Goal: Information Seeking & Learning: Learn about a topic

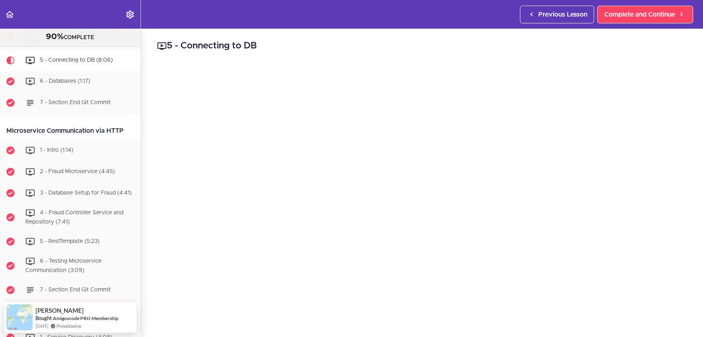
scroll to position [73, 0]
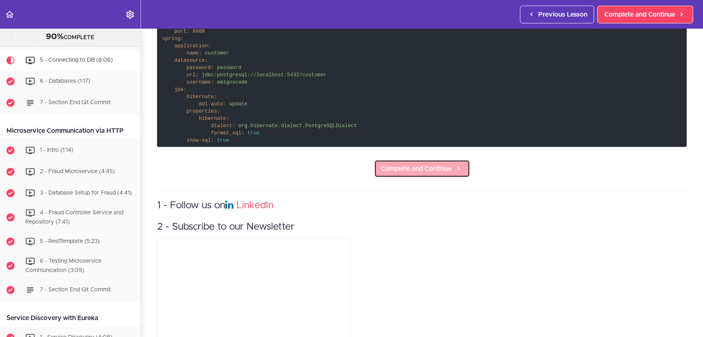
click at [438, 165] on span "Complete and Continue" at bounding box center [416, 169] width 71 height 10
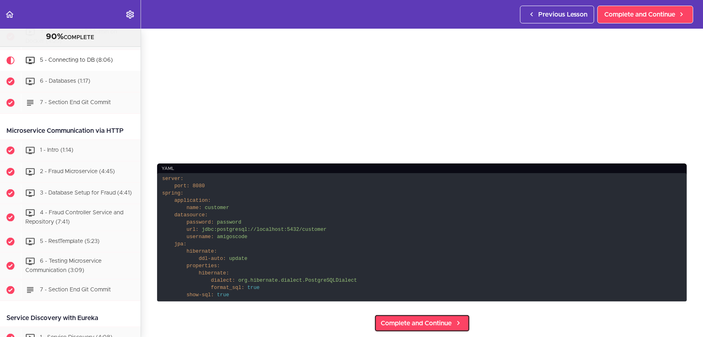
scroll to position [110, 0]
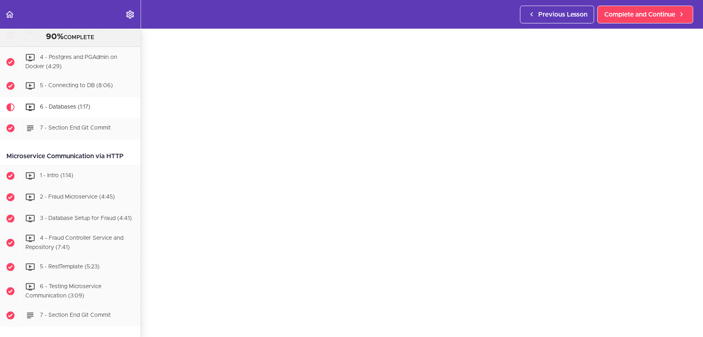
scroll to position [183, 0]
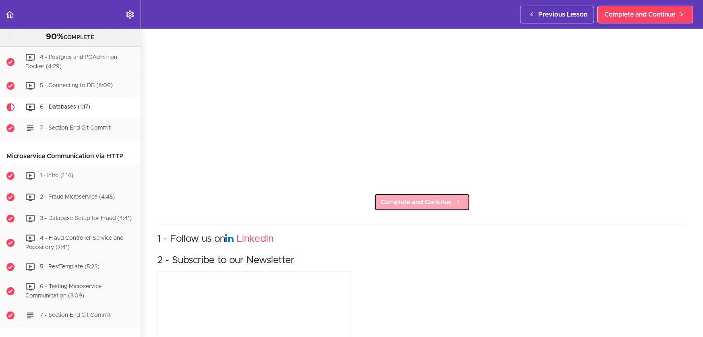
click at [414, 193] on link "Complete and Continue" at bounding box center [422, 202] width 96 height 18
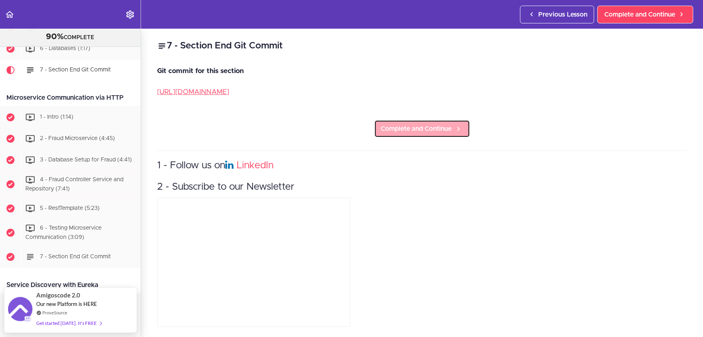
click at [450, 133] on link "Complete and Continue" at bounding box center [422, 129] width 96 height 18
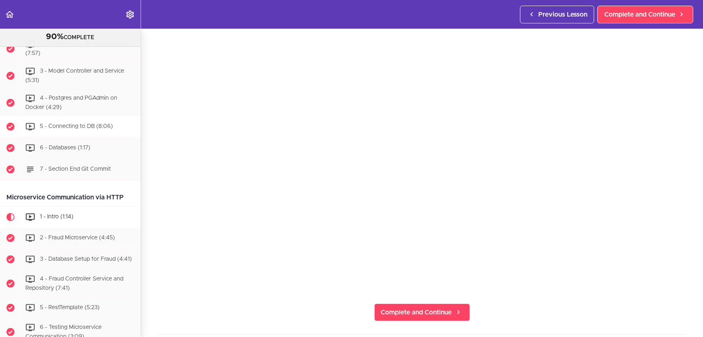
scroll to position [391, 0]
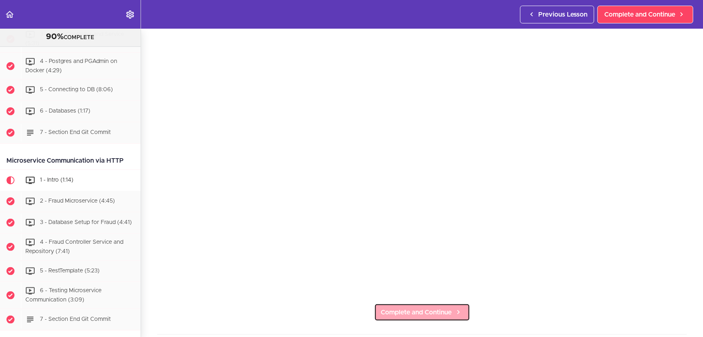
click at [457, 313] on link "Complete and Continue" at bounding box center [422, 312] width 96 height 18
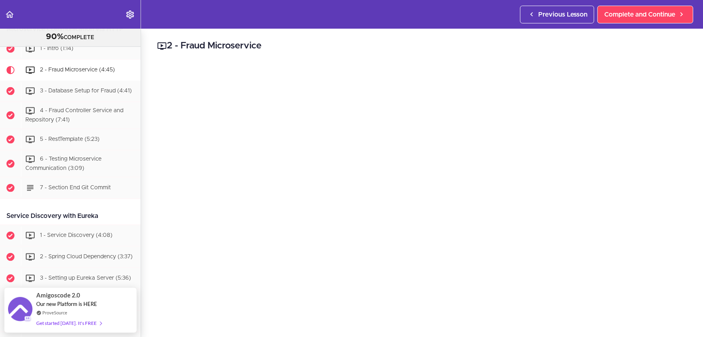
scroll to position [73, 0]
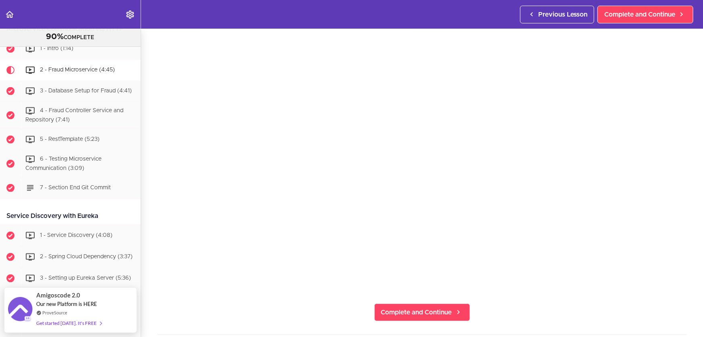
click at [553, 316] on section "Microservices and Distributed Systems 90% COMPLETE Getting Started 1 - Few Word…" at bounding box center [351, 183] width 703 height 308
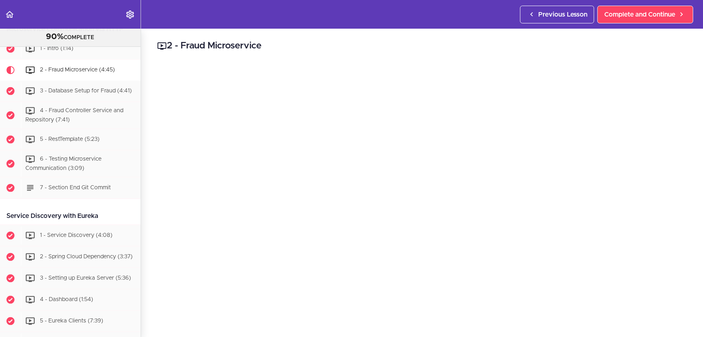
scroll to position [36, 0]
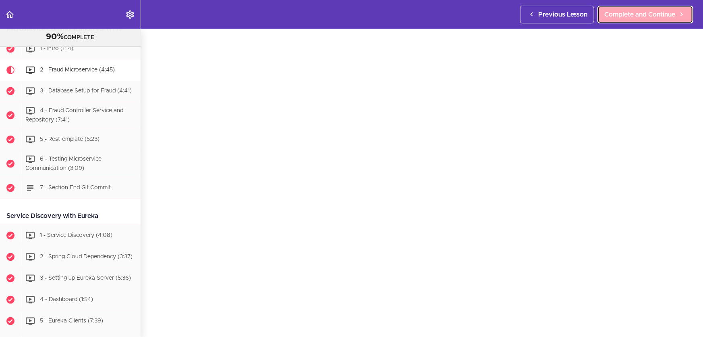
click at [645, 16] on span "Complete and Continue" at bounding box center [640, 15] width 71 height 10
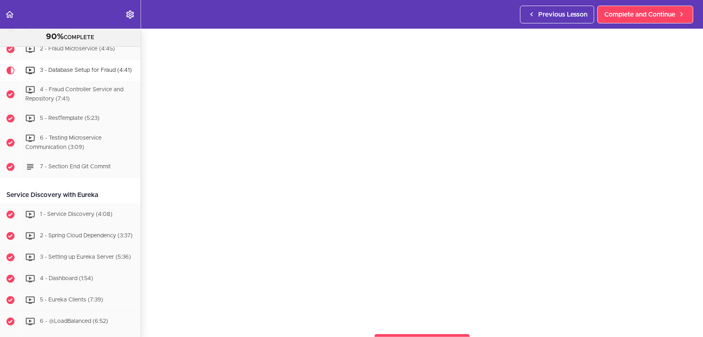
scroll to position [36, 0]
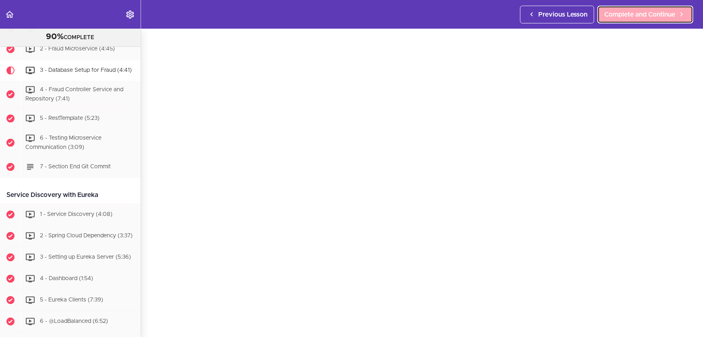
click at [657, 13] on span "Complete and Continue" at bounding box center [640, 15] width 71 height 10
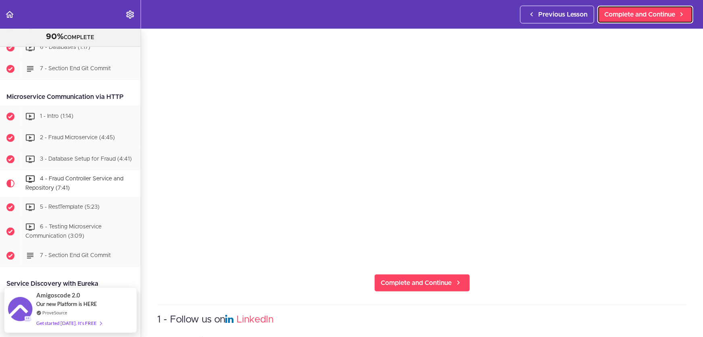
scroll to position [110, 0]
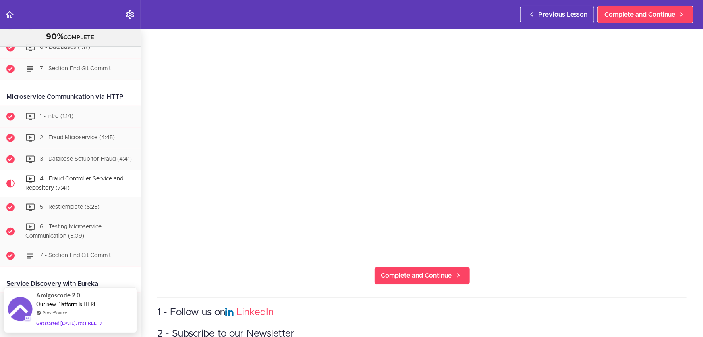
click at [340, 275] on section "Microservices and Distributed Systems 90% COMPLETE Getting Started 1 - Few Word…" at bounding box center [351, 183] width 703 height 308
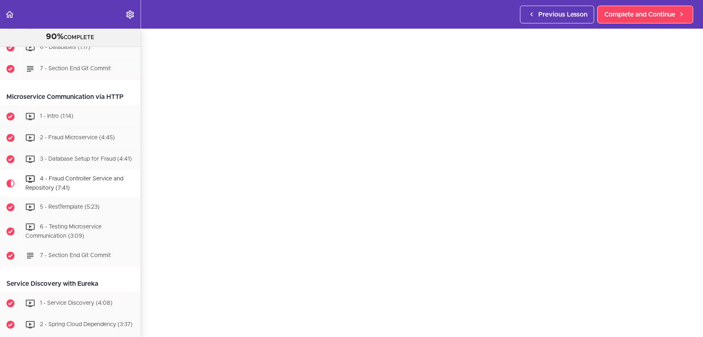
scroll to position [73, 0]
click at [407, 313] on span "Complete and Continue" at bounding box center [416, 312] width 71 height 10
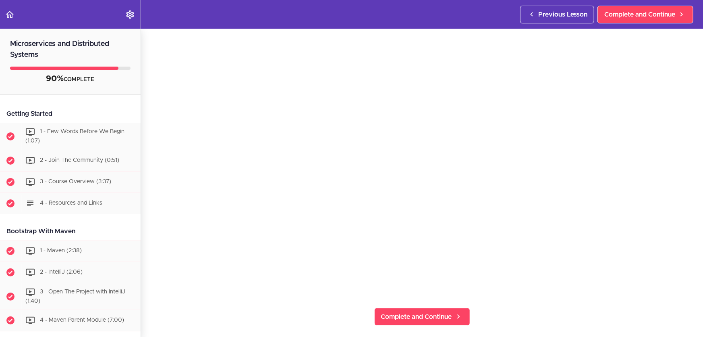
scroll to position [73, 0]
click at [412, 307] on span "Complete and Continue" at bounding box center [416, 312] width 71 height 10
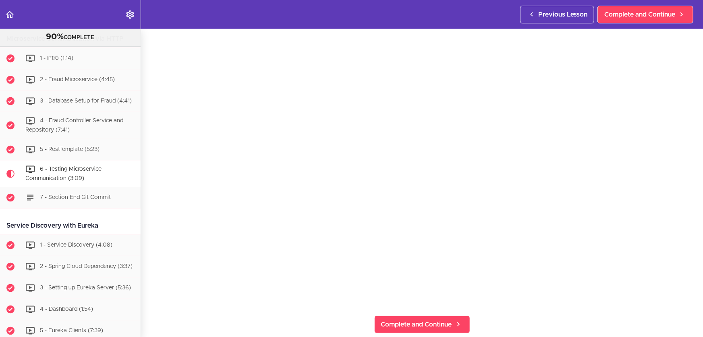
scroll to position [73, 0]
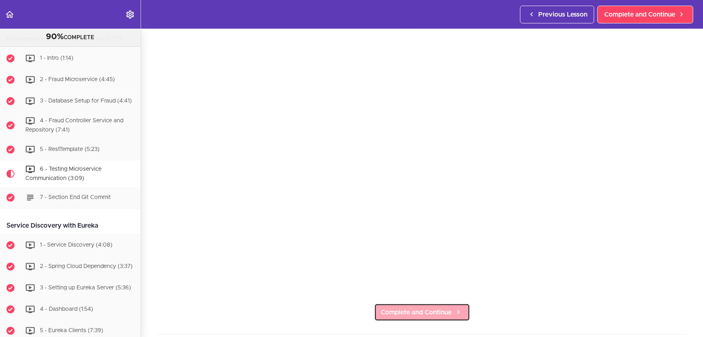
click at [444, 310] on span "Complete and Continue" at bounding box center [416, 312] width 71 height 10
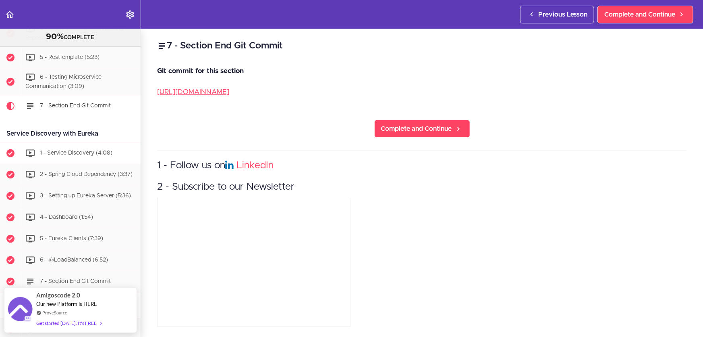
scroll to position [603, 0]
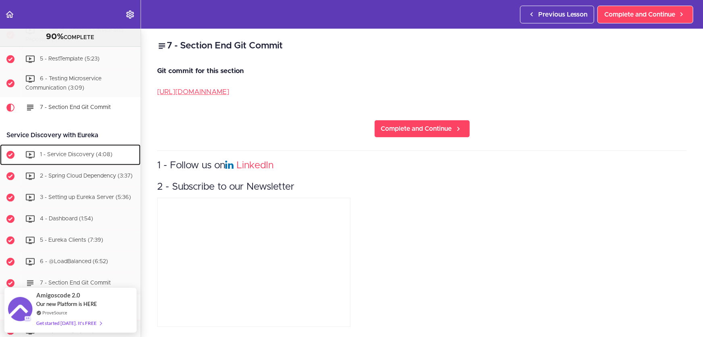
click at [97, 155] on span "1 - Service Discovery (4:08)" at bounding box center [76, 155] width 73 height 6
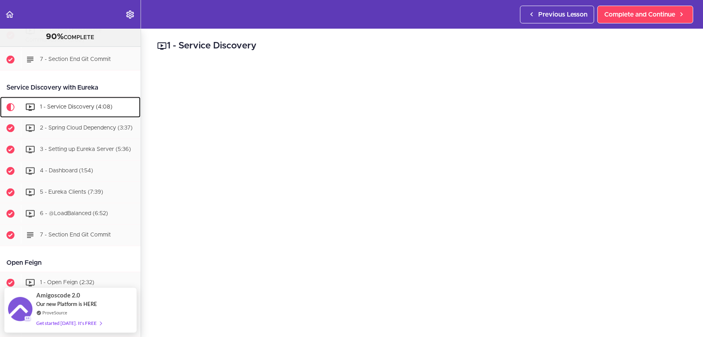
scroll to position [651, 0]
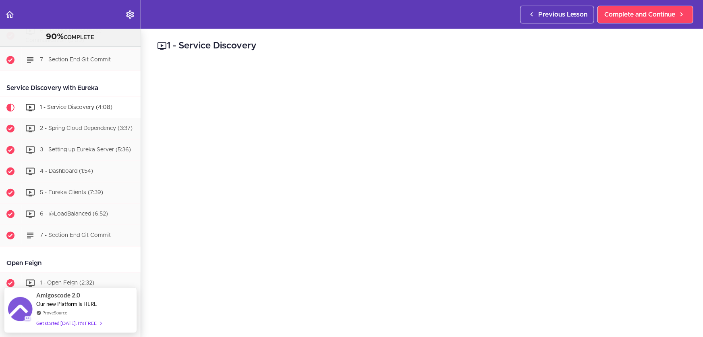
click at [87, 84] on div "Service Discovery with Eureka" at bounding box center [70, 88] width 141 height 18
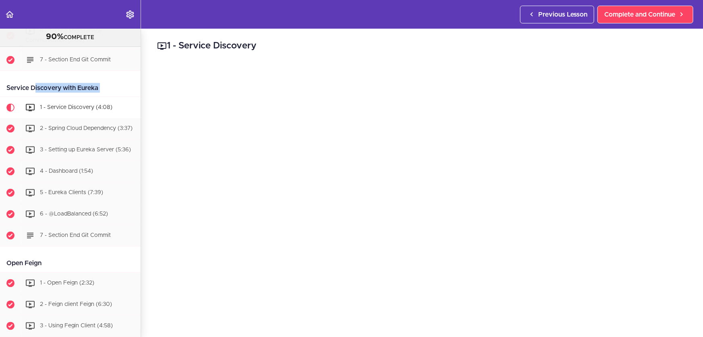
copy div "Service Discovery with Eureka"
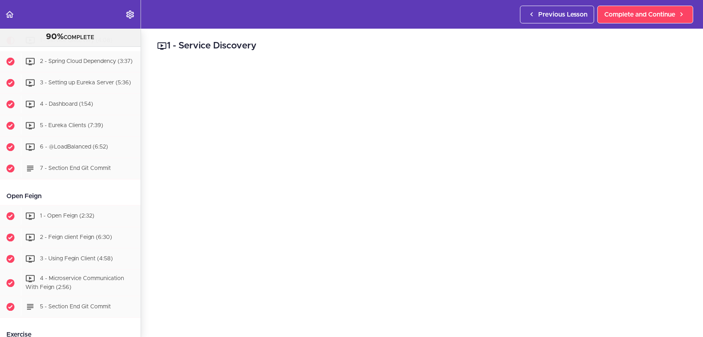
scroll to position [724, 0]
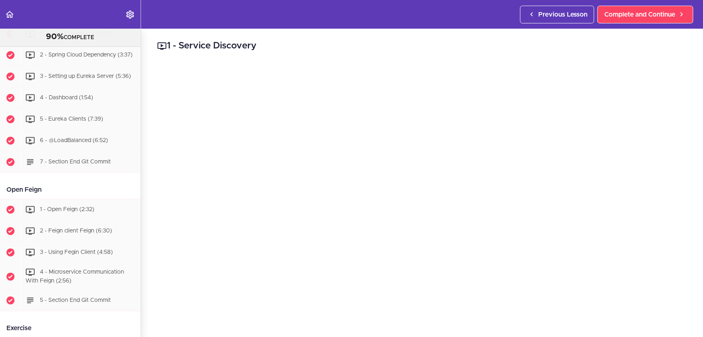
click at [36, 190] on div "Open Feign" at bounding box center [70, 190] width 141 height 18
copy div "Open Feign"
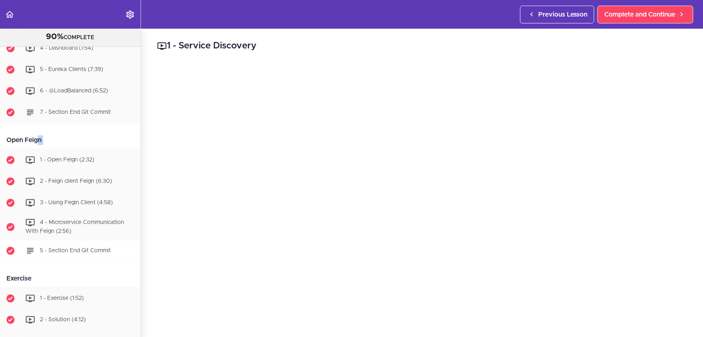
scroll to position [834, 0]
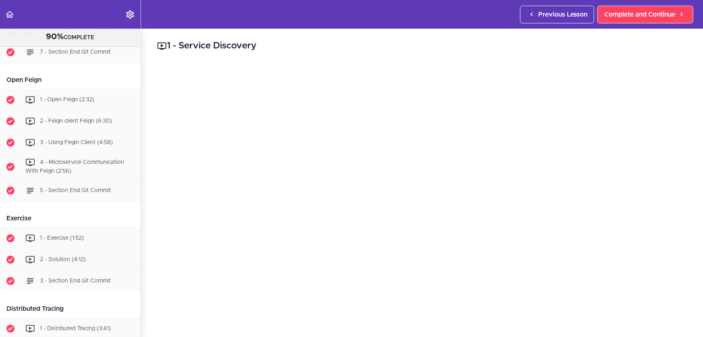
click at [12, 222] on div "Exercise" at bounding box center [70, 218] width 141 height 18
copy div "Exercise"
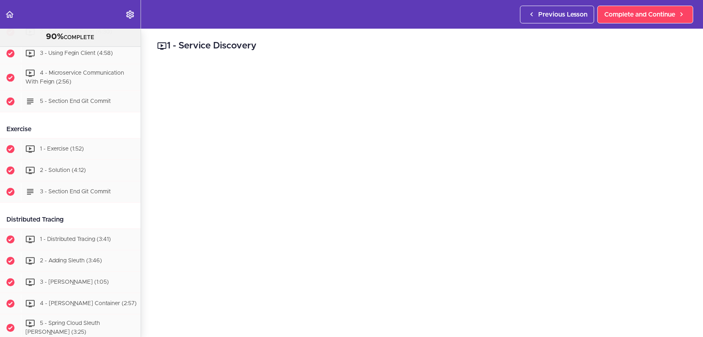
scroll to position [944, 0]
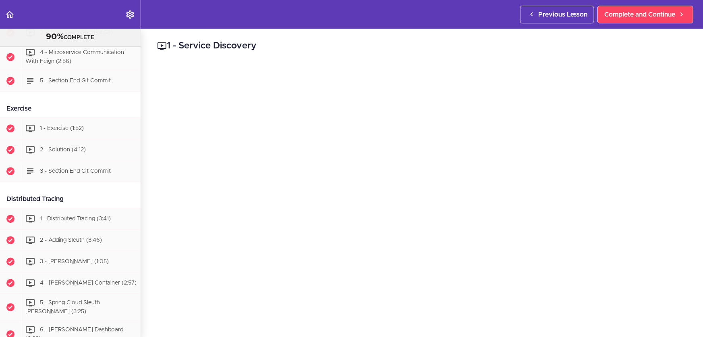
click at [49, 201] on div "Distributed Tracing" at bounding box center [70, 199] width 141 height 18
copy div "Distributed Tracing"
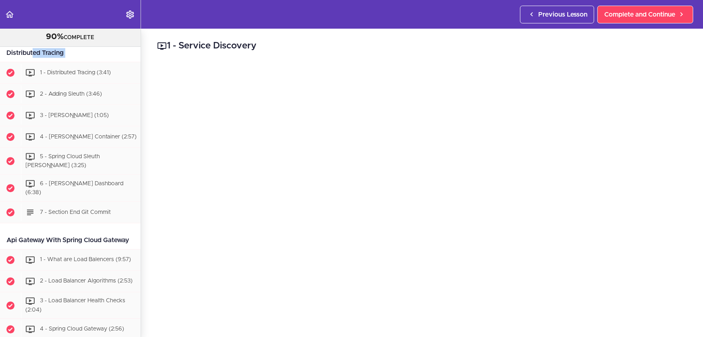
scroll to position [1090, 0]
click at [47, 238] on div "Api Gateway With Spring Cloud Gateway" at bounding box center [70, 239] width 141 height 18
copy div "Api Gateway With Spring Cloud Gateway"
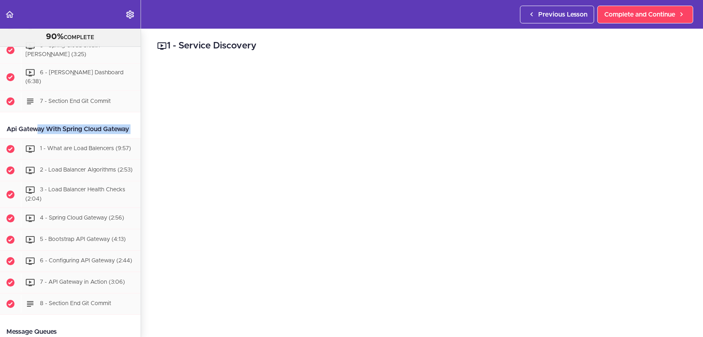
scroll to position [1347, 0]
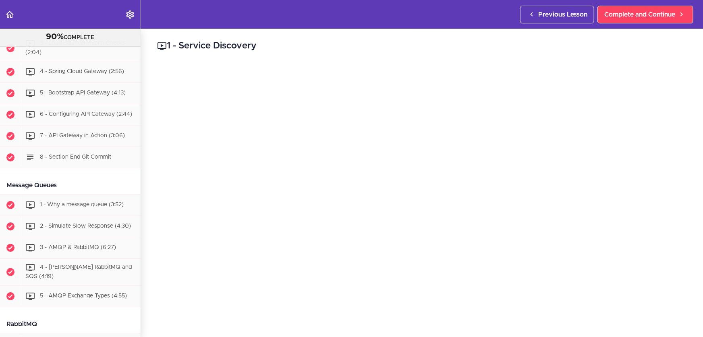
click at [50, 194] on div "Message Queues" at bounding box center [70, 185] width 141 height 18
copy div "Queues"
click at [50, 194] on div "Message Queues" at bounding box center [70, 185] width 141 height 18
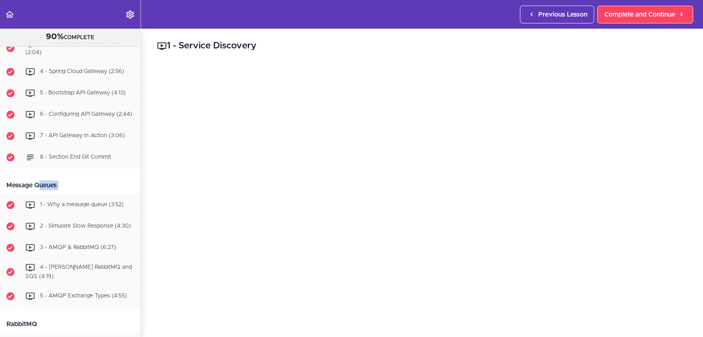
click at [50, 194] on div "Message Queues" at bounding box center [70, 185] width 141 height 18
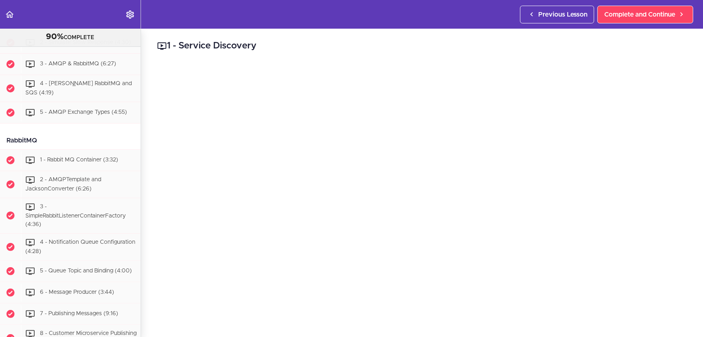
click at [37, 147] on div "RabbitMQ" at bounding box center [70, 140] width 141 height 18
click at [32, 149] on div "RabbitMQ" at bounding box center [70, 140] width 141 height 18
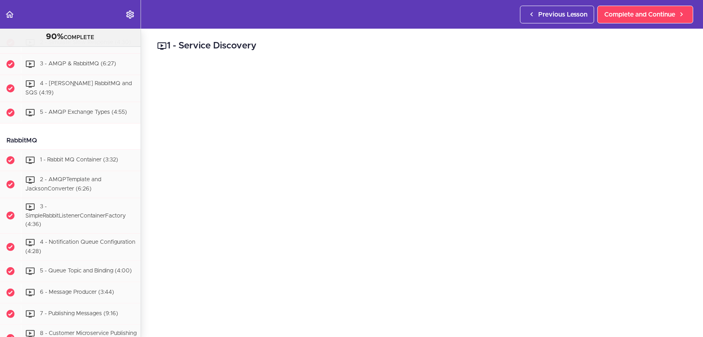
copy div "RabbitMQ"
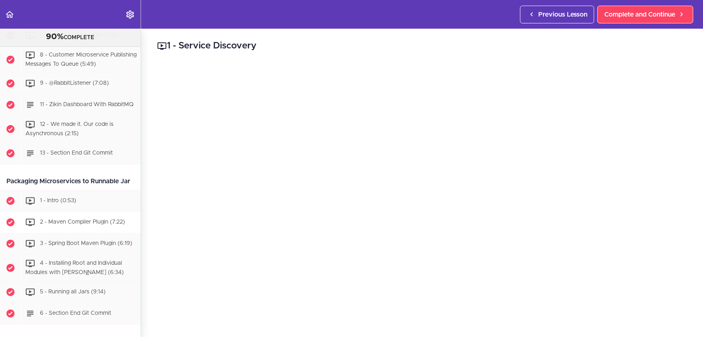
scroll to position [1860, 0]
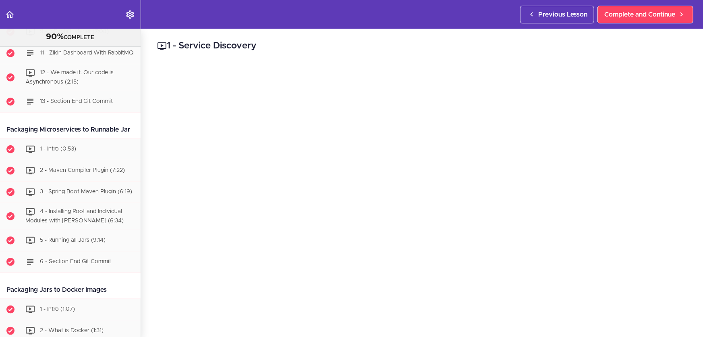
click at [21, 139] on div "Packaging Microservices to Runnable Jar" at bounding box center [70, 130] width 141 height 18
copy div "Packaging Microservices to Runnable Jar"
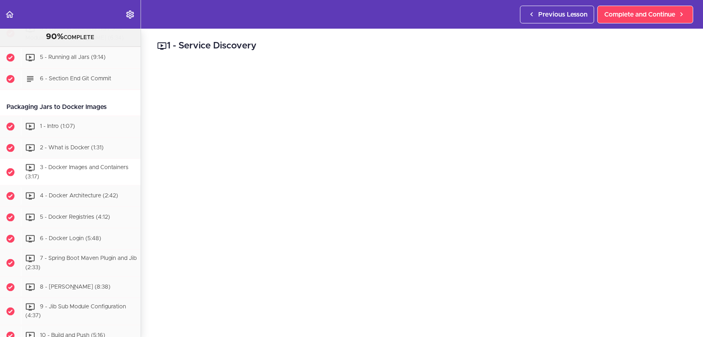
scroll to position [2043, 0]
click at [72, 115] on div "Packaging Jars to Docker Images" at bounding box center [70, 106] width 141 height 18
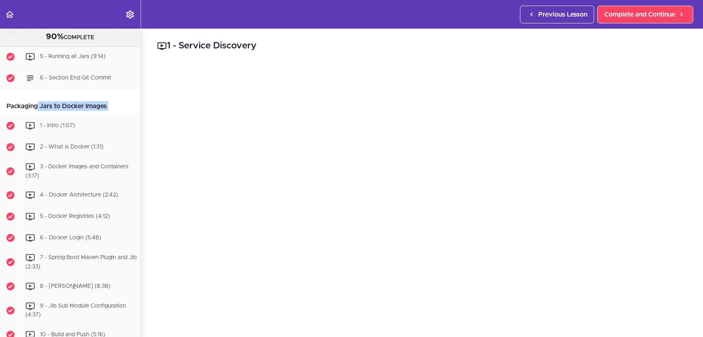
copy div "Packaging Jars to Docker Images"
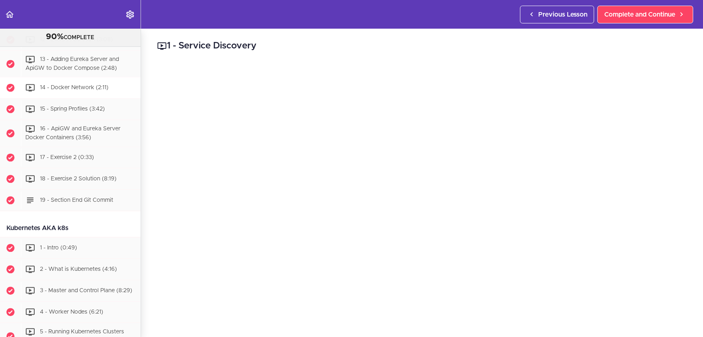
scroll to position [2483, 0]
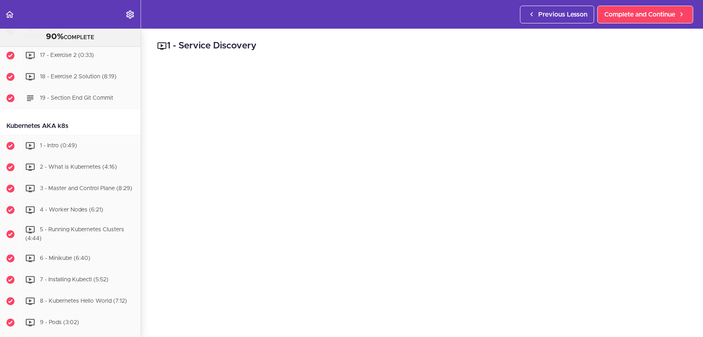
click at [56, 135] on div "Kubernetes AKA k8s" at bounding box center [70, 126] width 141 height 18
copy div "Kubernetes AKA k8s"
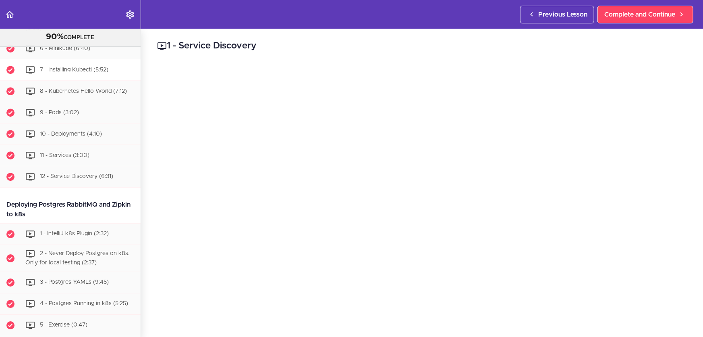
scroll to position [2740, 0]
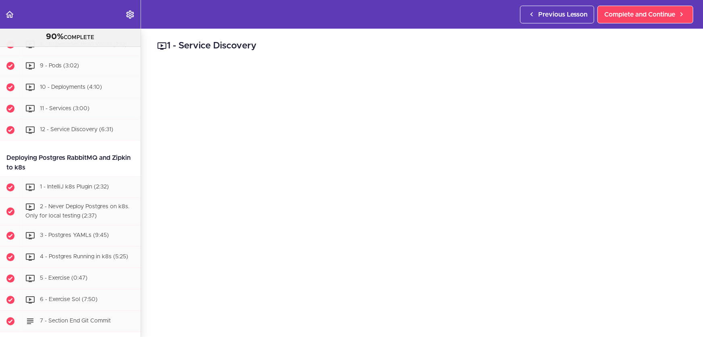
click at [60, 177] on div "Deploying Postgres RabbitMQ and Zipkin to k8s" at bounding box center [70, 163] width 141 height 28
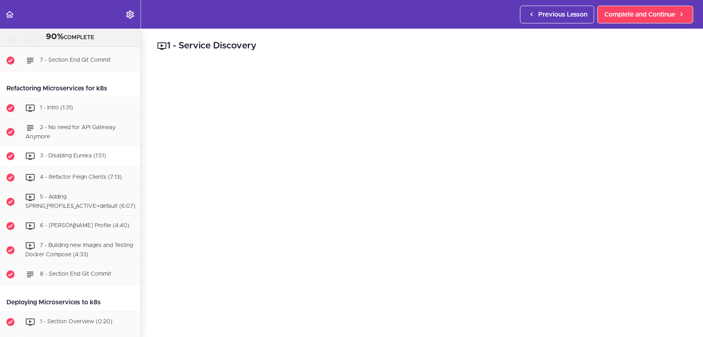
scroll to position [3033, 0]
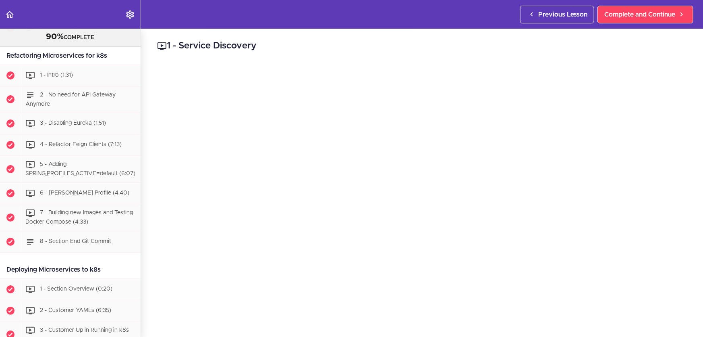
click at [80, 65] on div "Refactoring Microservices for k8s" at bounding box center [70, 56] width 141 height 18
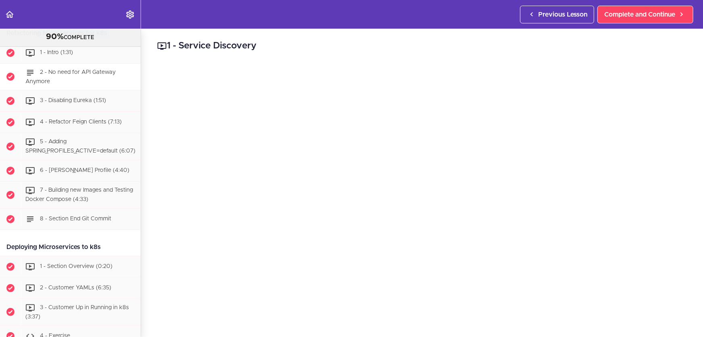
scroll to position [3179, 0]
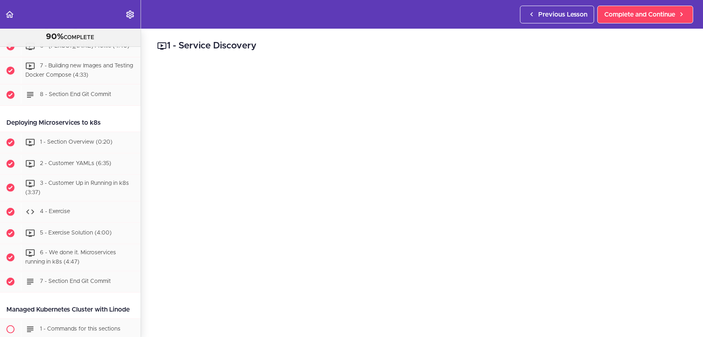
click at [64, 132] on div "Deploying Microservices to k8s" at bounding box center [70, 123] width 141 height 18
click at [71, 132] on div "Deploying Microservices to k8s" at bounding box center [70, 123] width 141 height 18
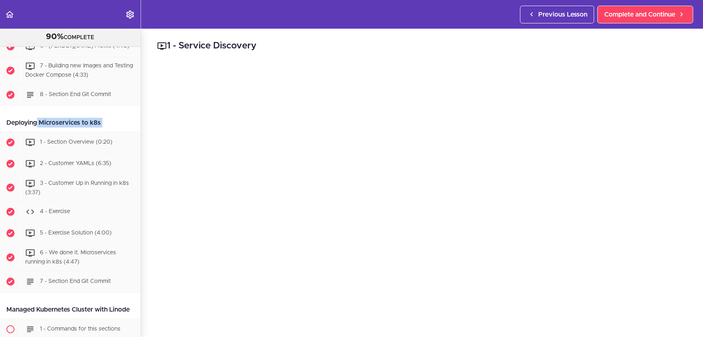
click at [71, 132] on div "Deploying Microservices to k8s" at bounding box center [70, 123] width 141 height 18
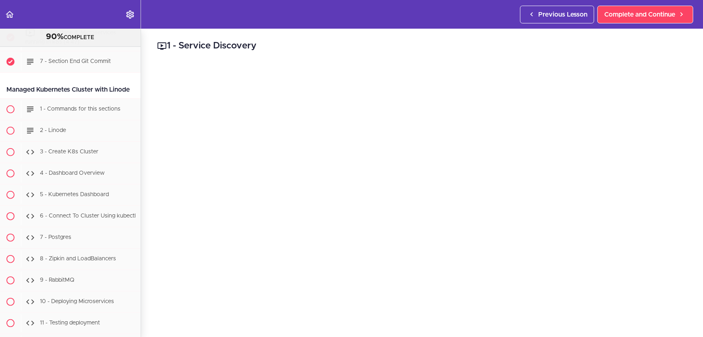
click at [71, 99] on div "Managed Kubernetes Cluster with Linode" at bounding box center [70, 90] width 141 height 18
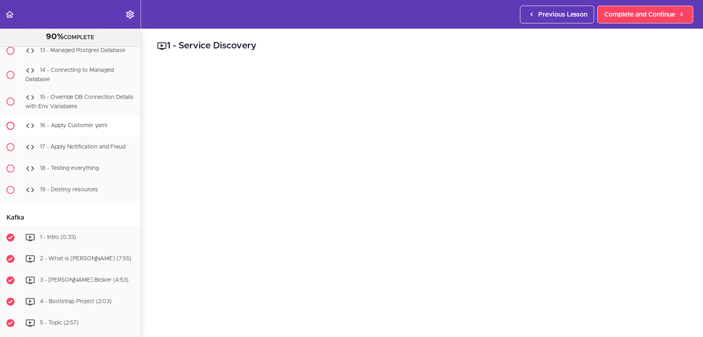
scroll to position [3802, 0]
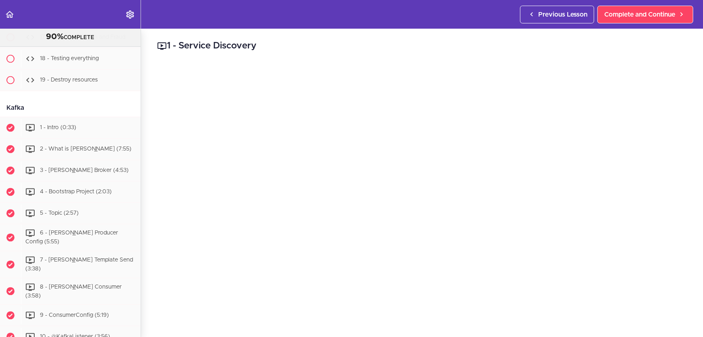
click at [20, 117] on div "Kafka" at bounding box center [70, 108] width 141 height 18
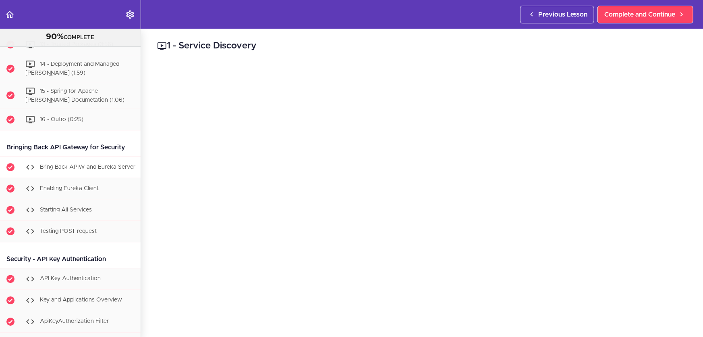
scroll to position [4169, 0]
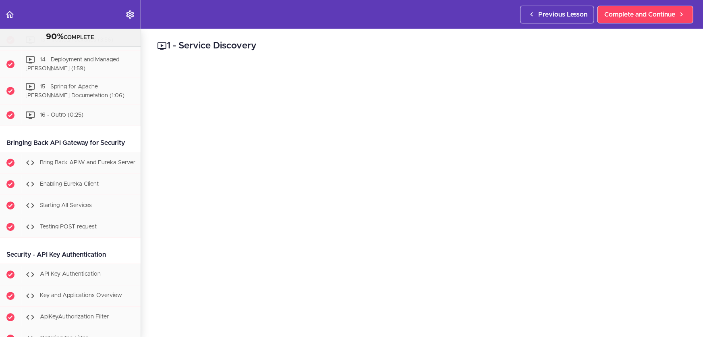
click at [50, 152] on div "Bringing Back API Gateway for Security" at bounding box center [70, 143] width 141 height 18
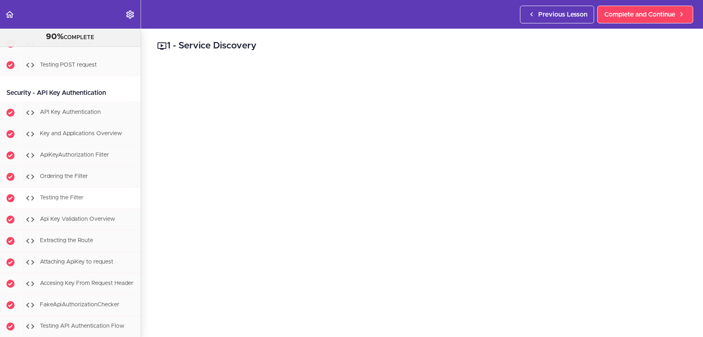
scroll to position [4352, 0]
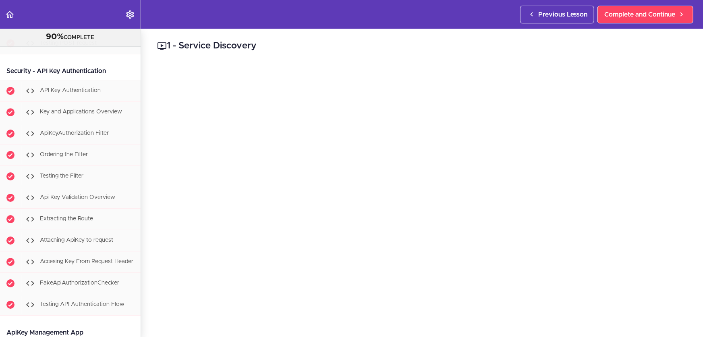
click at [81, 80] on div "Security - API Key Authentication" at bounding box center [70, 71] width 141 height 18
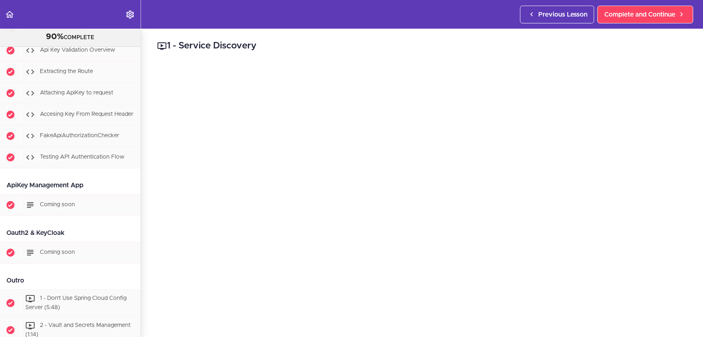
scroll to position [4572, 0]
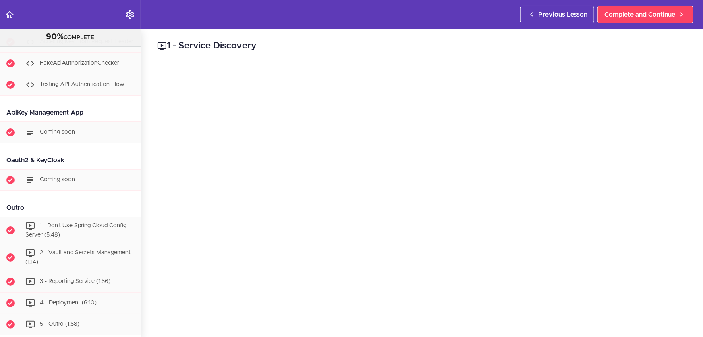
click at [75, 122] on div "ApiKey Management App" at bounding box center [70, 113] width 141 height 18
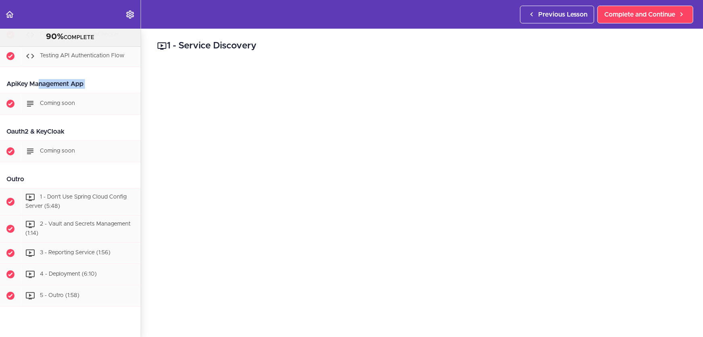
scroll to position [4608, 0]
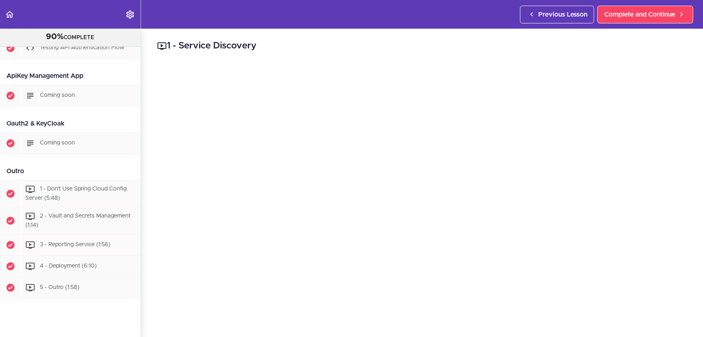
click at [63, 133] on div "Oauth2 & KeyCloak" at bounding box center [70, 123] width 141 height 18
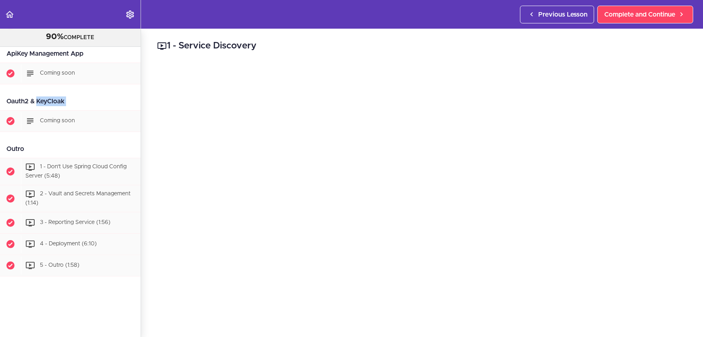
scroll to position [4679, 0]
click at [14, 141] on div "Outro" at bounding box center [70, 149] width 141 height 18
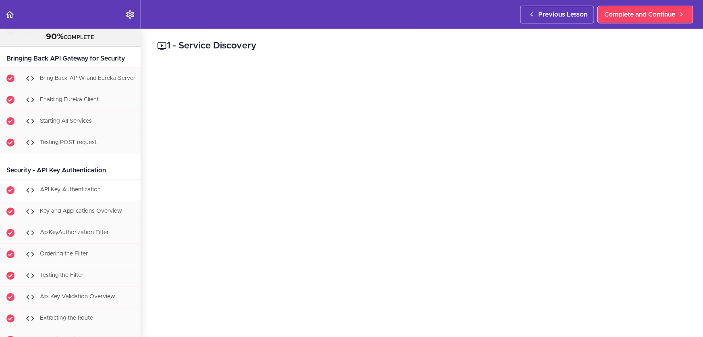
scroll to position [4239, 0]
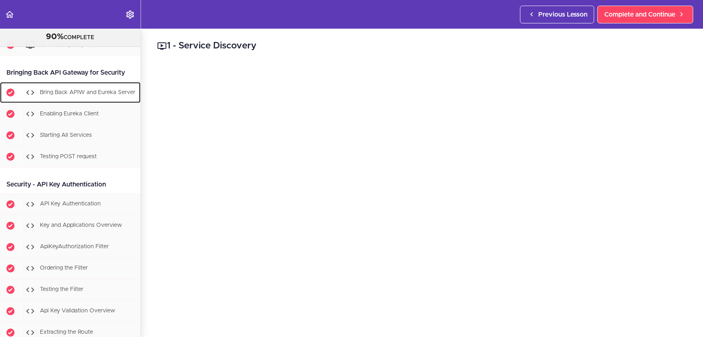
click at [106, 101] on div "Bring Back APIW and Eureka Server" at bounding box center [81, 92] width 120 height 18
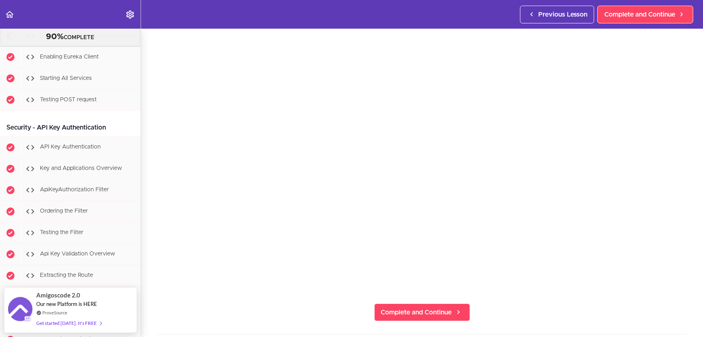
scroll to position [256, 0]
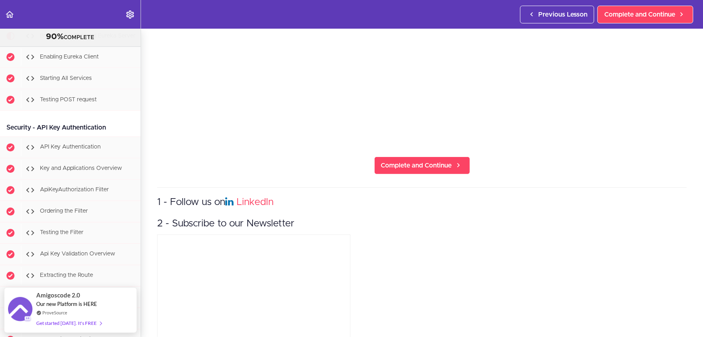
click at [337, 187] on div "1 - Follow us on LinkedIn 2 - Subscribe to our Newsletter" at bounding box center [422, 276] width 530 height 179
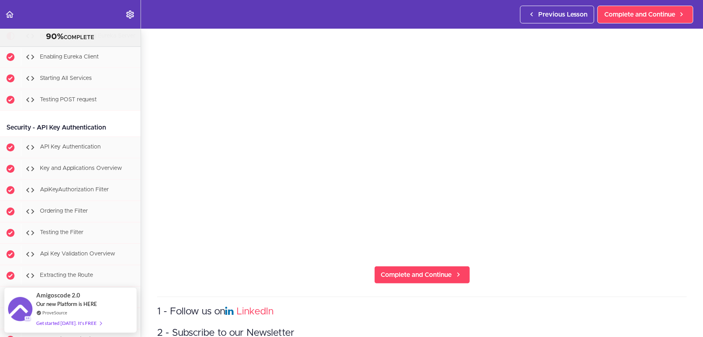
scroll to position [110, 0]
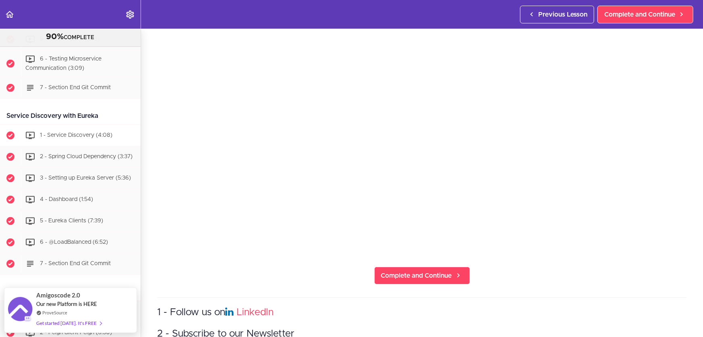
scroll to position [696, 0]
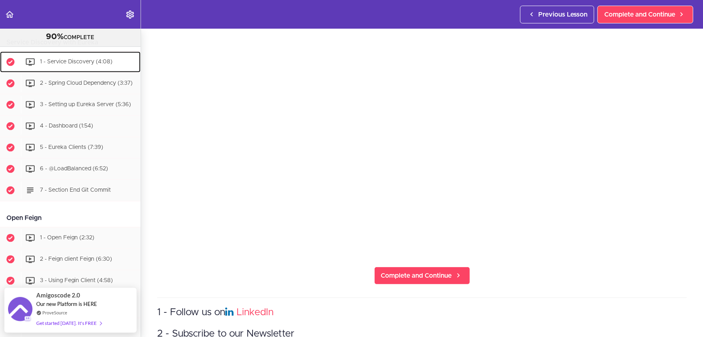
click at [89, 59] on span "1 - Service Discovery (4:08)" at bounding box center [76, 62] width 73 height 6
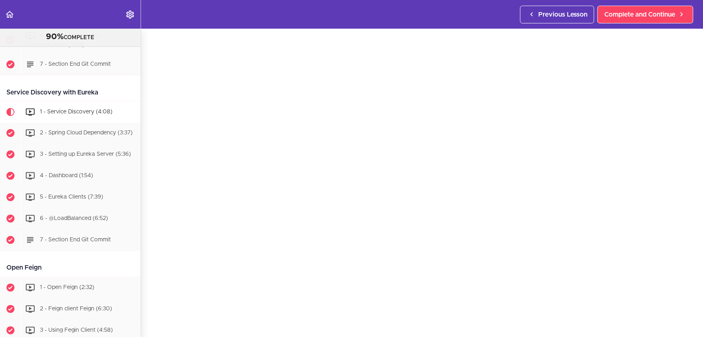
scroll to position [660, 0]
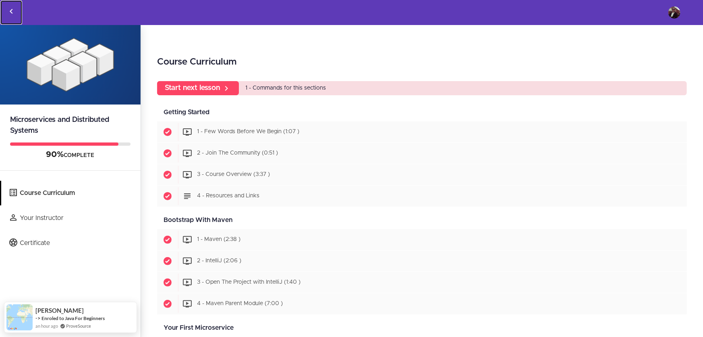
click at [8, 4] on link "Back to courses" at bounding box center [11, 12] width 22 height 24
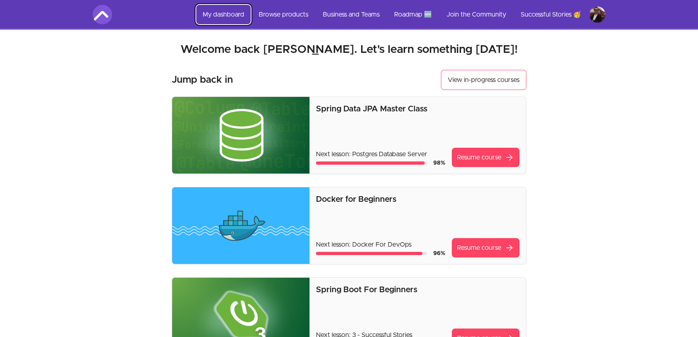
click at [217, 10] on link "My dashboard" at bounding box center [223, 14] width 54 height 19
click at [210, 11] on link "My dashboard" at bounding box center [223, 14] width 54 height 19
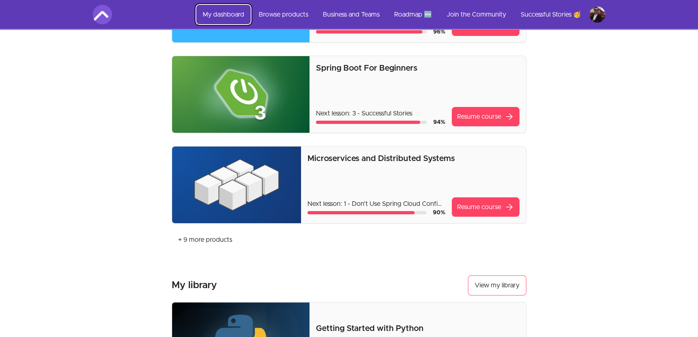
scroll to position [293, 0]
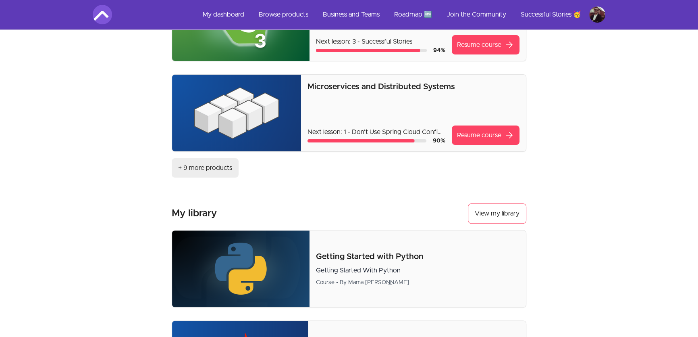
click at [211, 166] on link "+ 9 more products" at bounding box center [205, 167] width 67 height 19
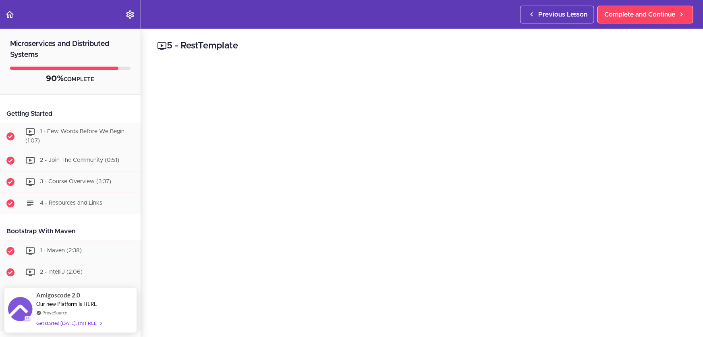
click at [69, 43] on h2 "Microservices and Distributed Systems" at bounding box center [70, 45] width 141 height 32
click at [8, 13] on use "Back to course curriculum" at bounding box center [10, 14] width 8 height 7
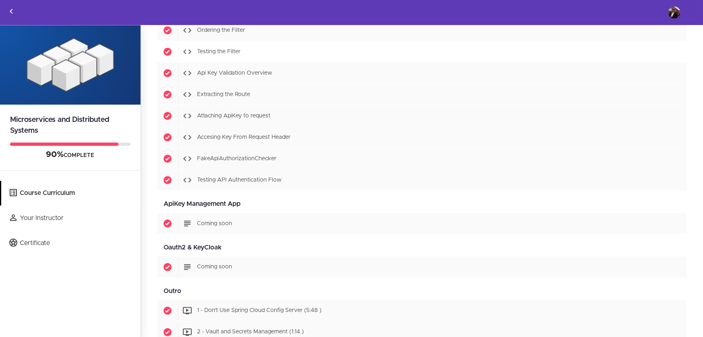
scroll to position [4250, 0]
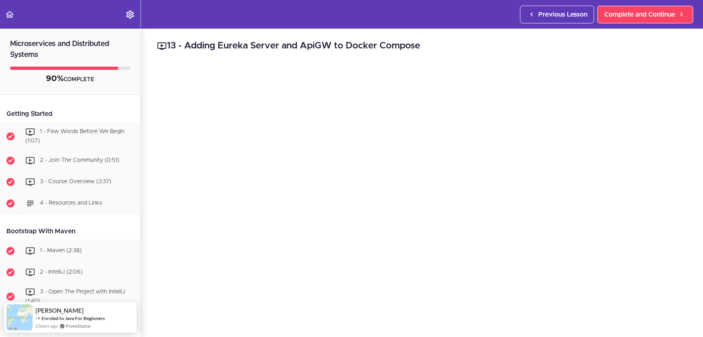
scroll to position [2362, 0]
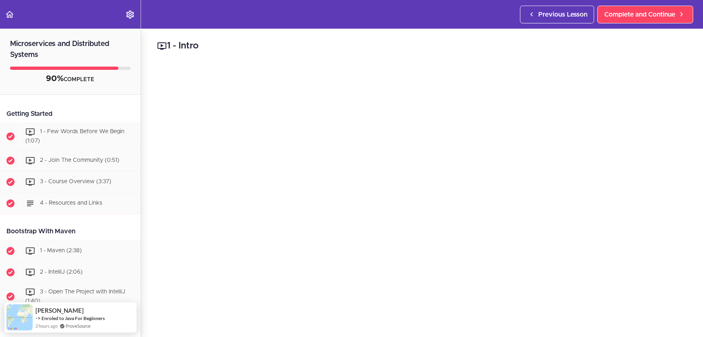
scroll to position [3023, 0]
